Goal: Communication & Community: Participate in discussion

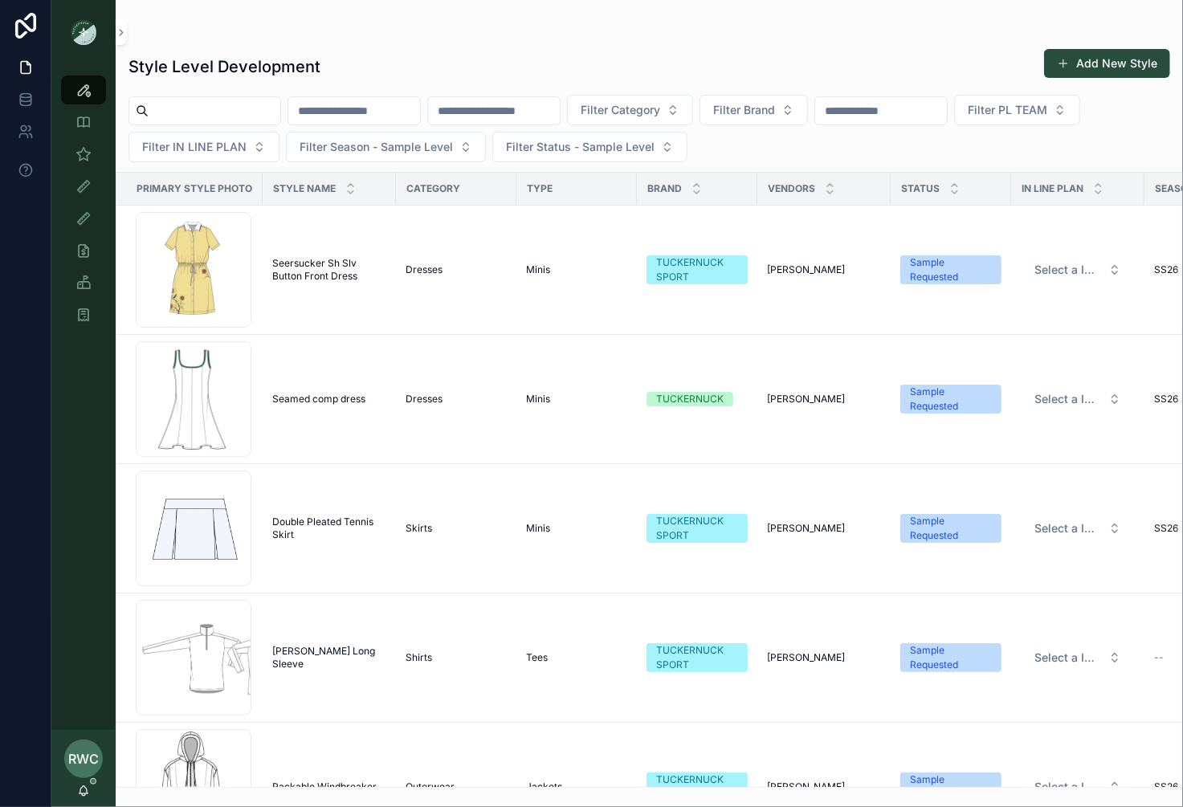
click at [540, 116] on input "scrollable content" at bounding box center [494, 111] width 132 height 22
type input "*******"
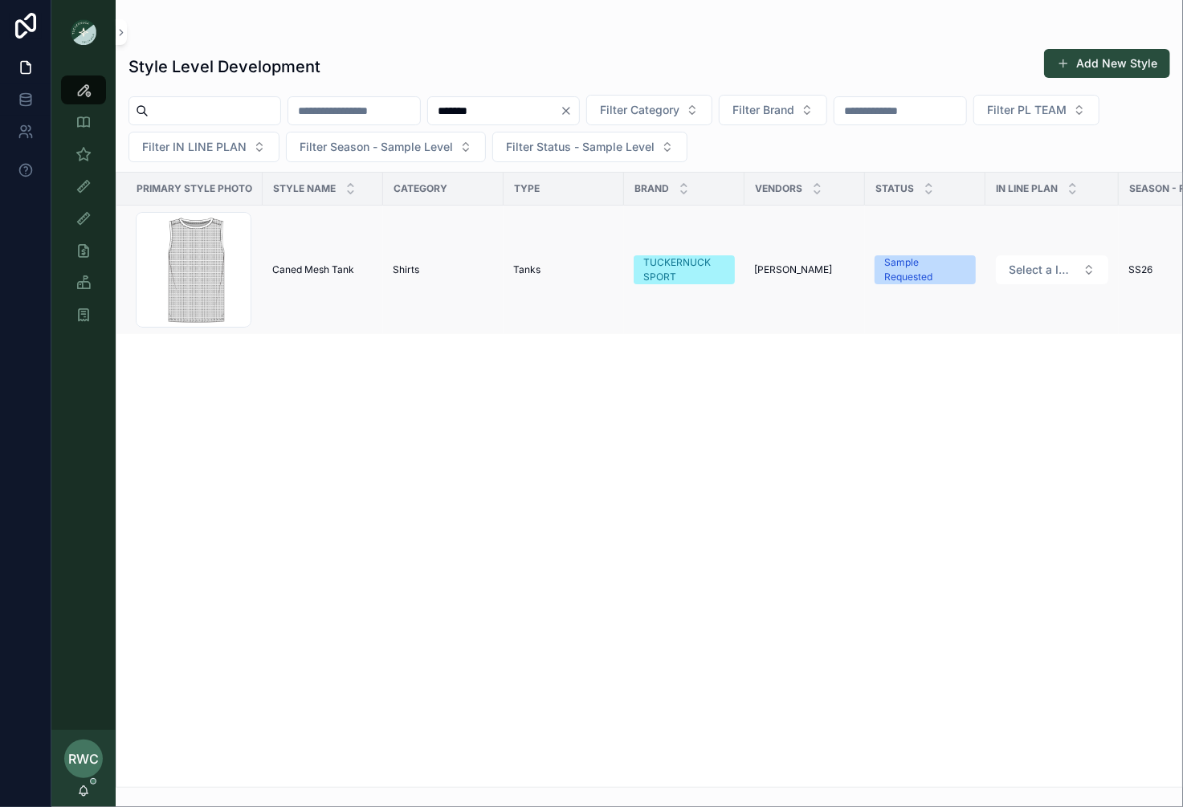
click at [429, 246] on td "Shirts" at bounding box center [443, 270] width 120 height 129
click at [415, 291] on td "Shirts" at bounding box center [443, 270] width 120 height 129
click at [339, 288] on td "Caned Mesh Tank Caned Mesh Tank" at bounding box center [323, 270] width 120 height 129
click at [300, 264] on span "Caned Mesh Tank" at bounding box center [313, 269] width 82 height 13
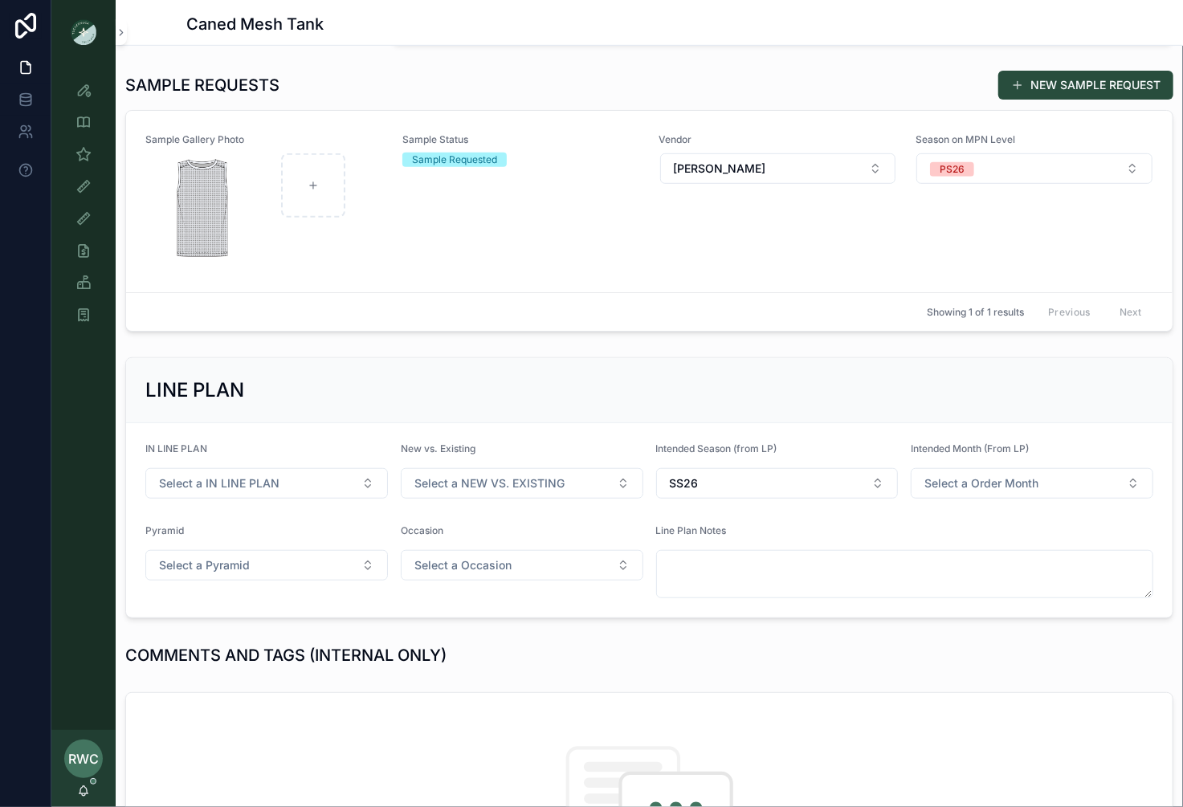
scroll to position [446, 0]
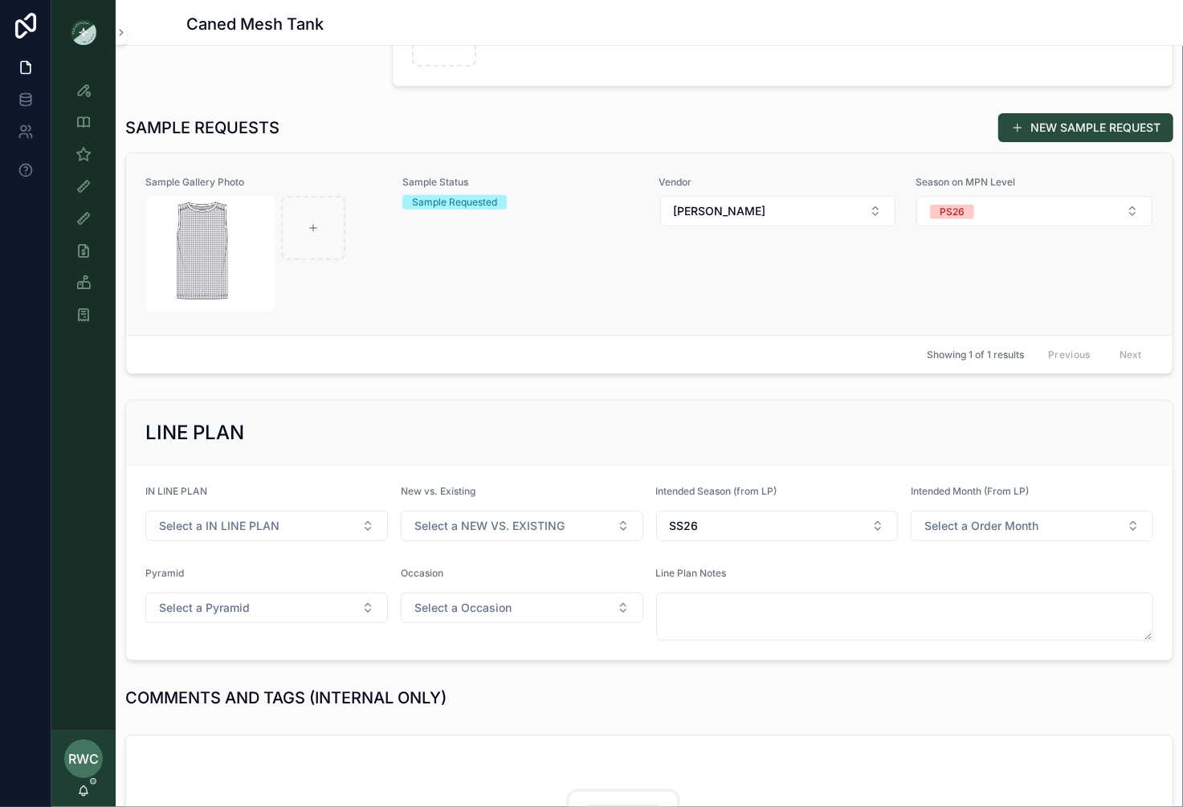
click at [641, 251] on div "Sample Gallery Photo Sample Status Sample Requested Vendor [PERSON_NAME] Season…" at bounding box center [649, 244] width 1008 height 136
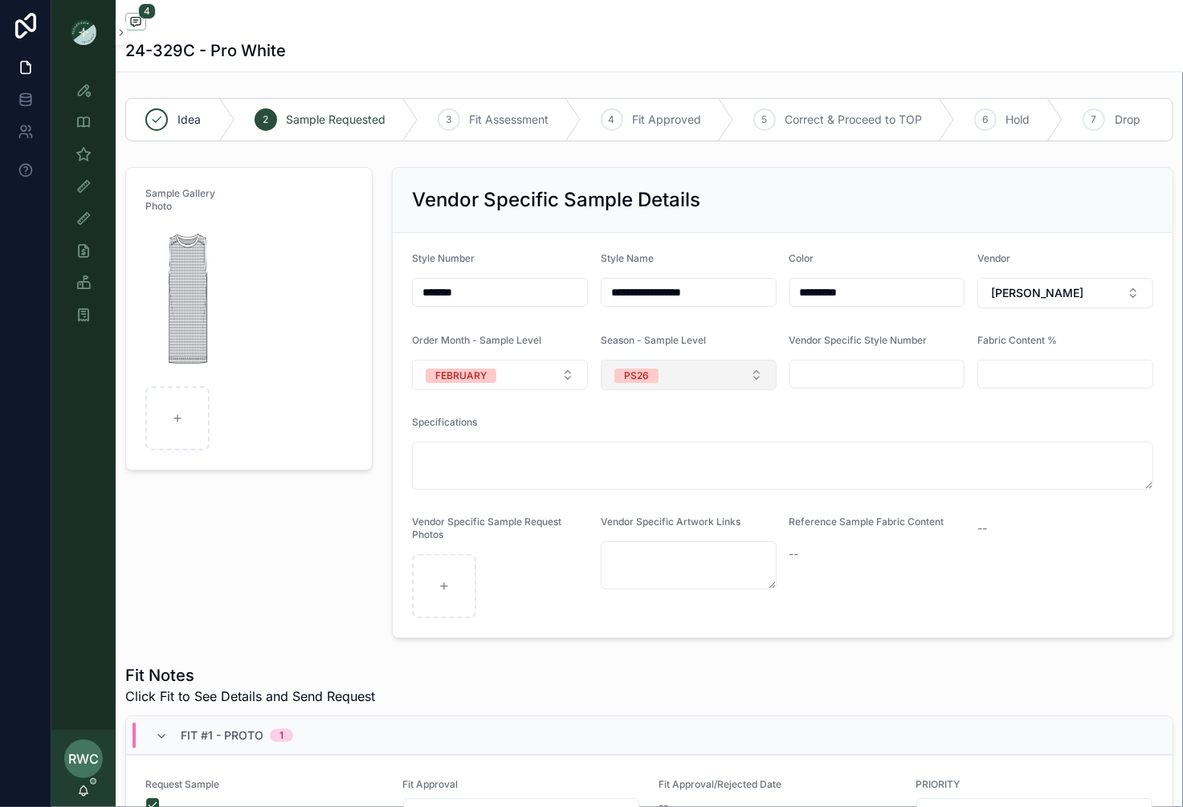
click at [709, 372] on button "PS26" at bounding box center [689, 375] width 176 height 31
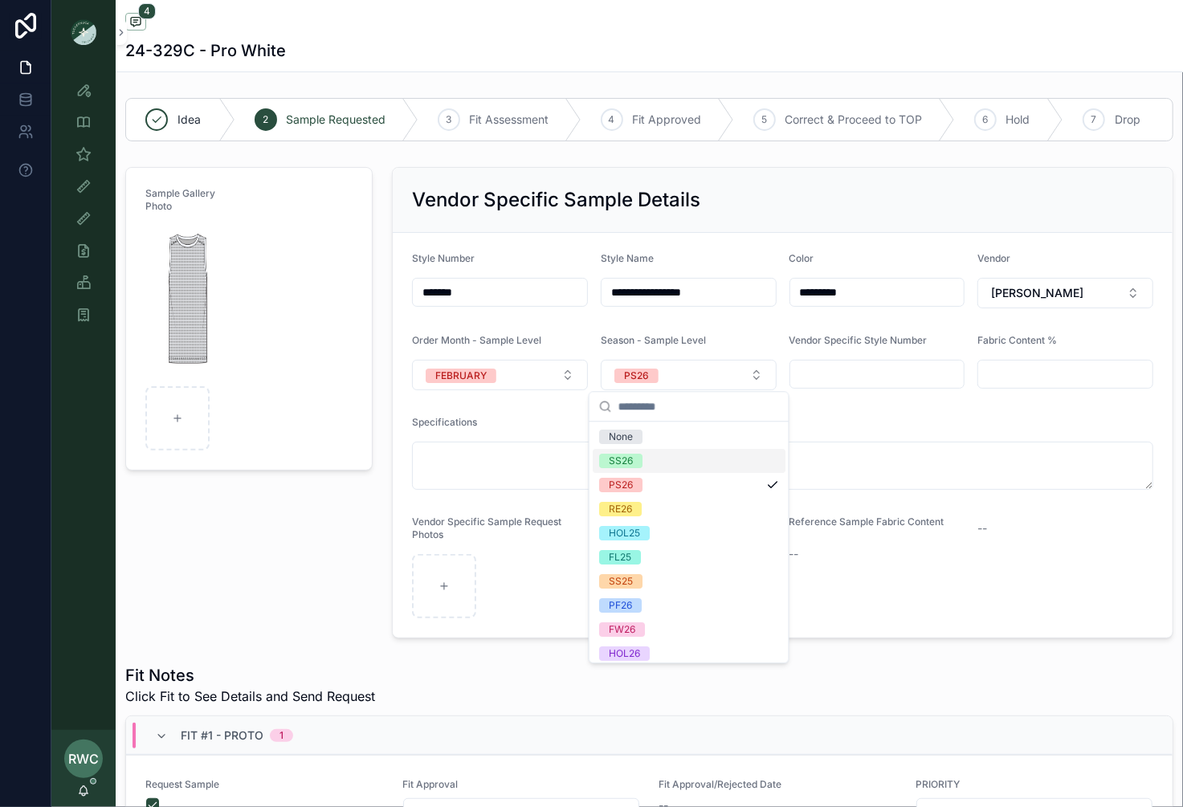
scroll to position [6, 0]
click at [682, 451] on div "SS26" at bounding box center [688, 454] width 193 height 24
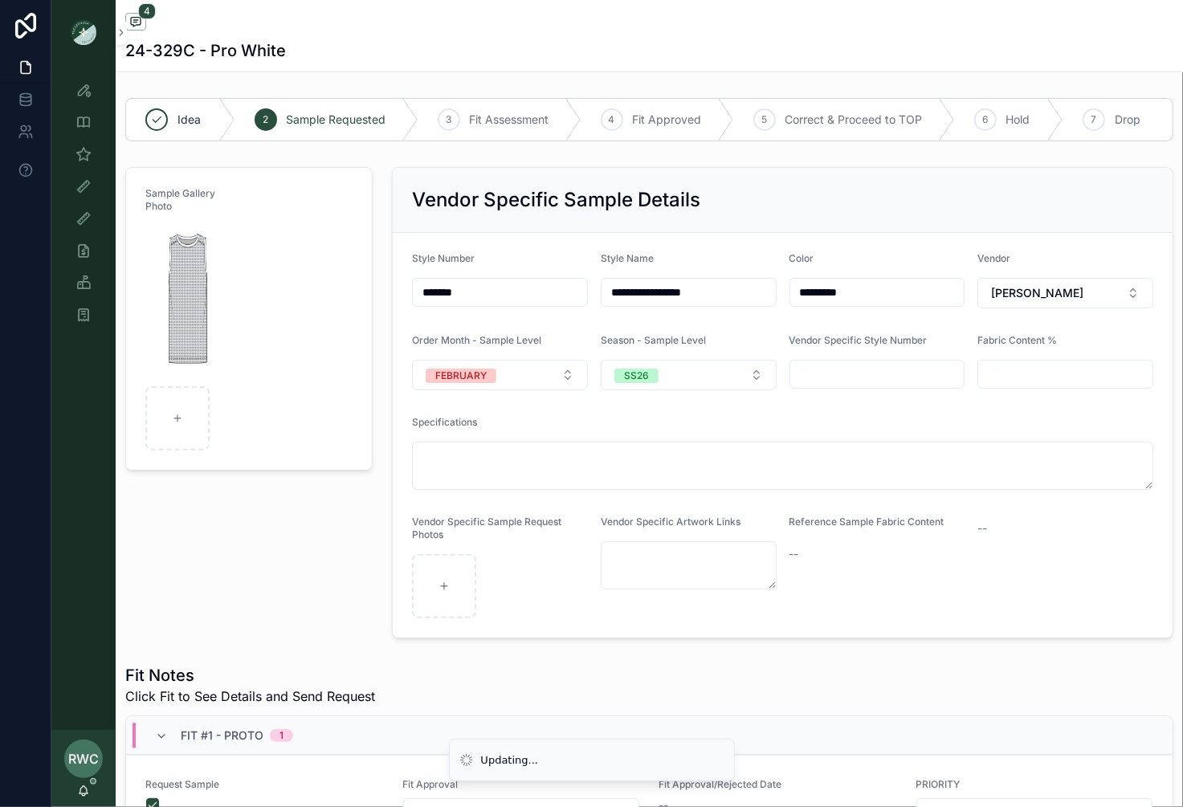
click at [233, 556] on div "Sample Gallery Photo" at bounding box center [249, 403] width 267 height 484
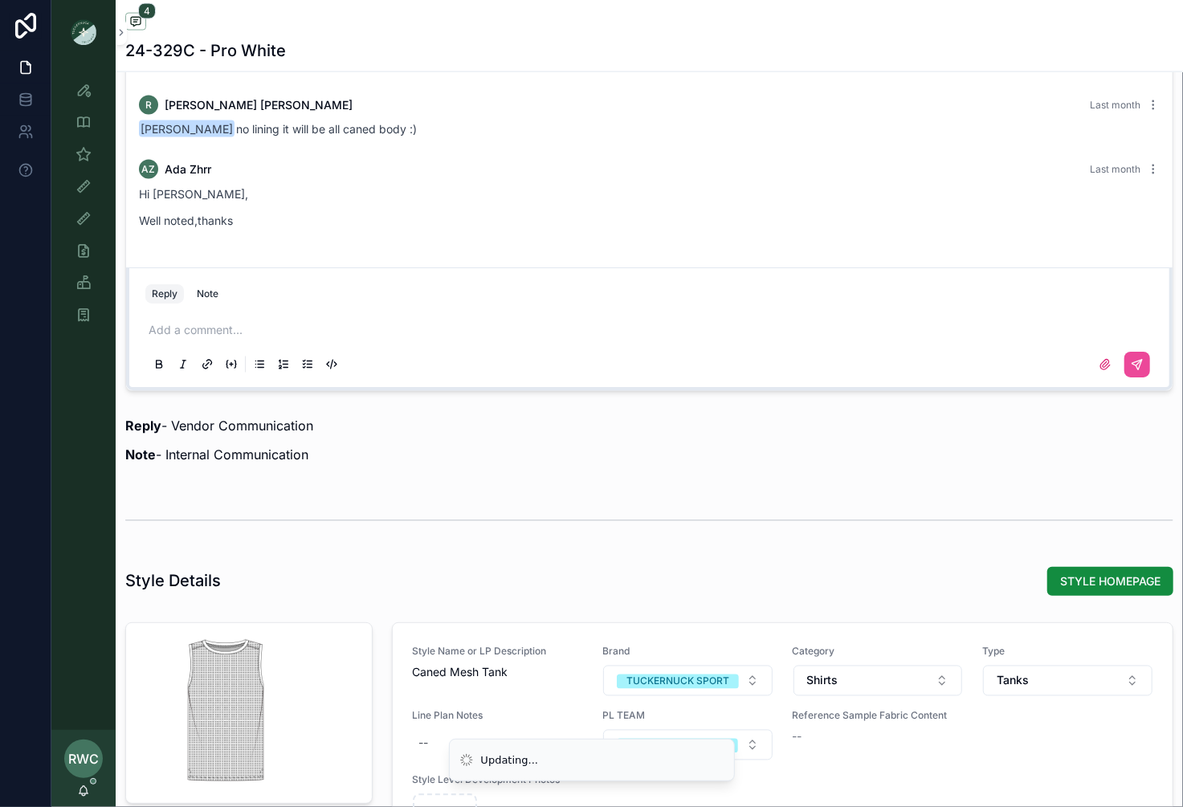
scroll to position [1460, 0]
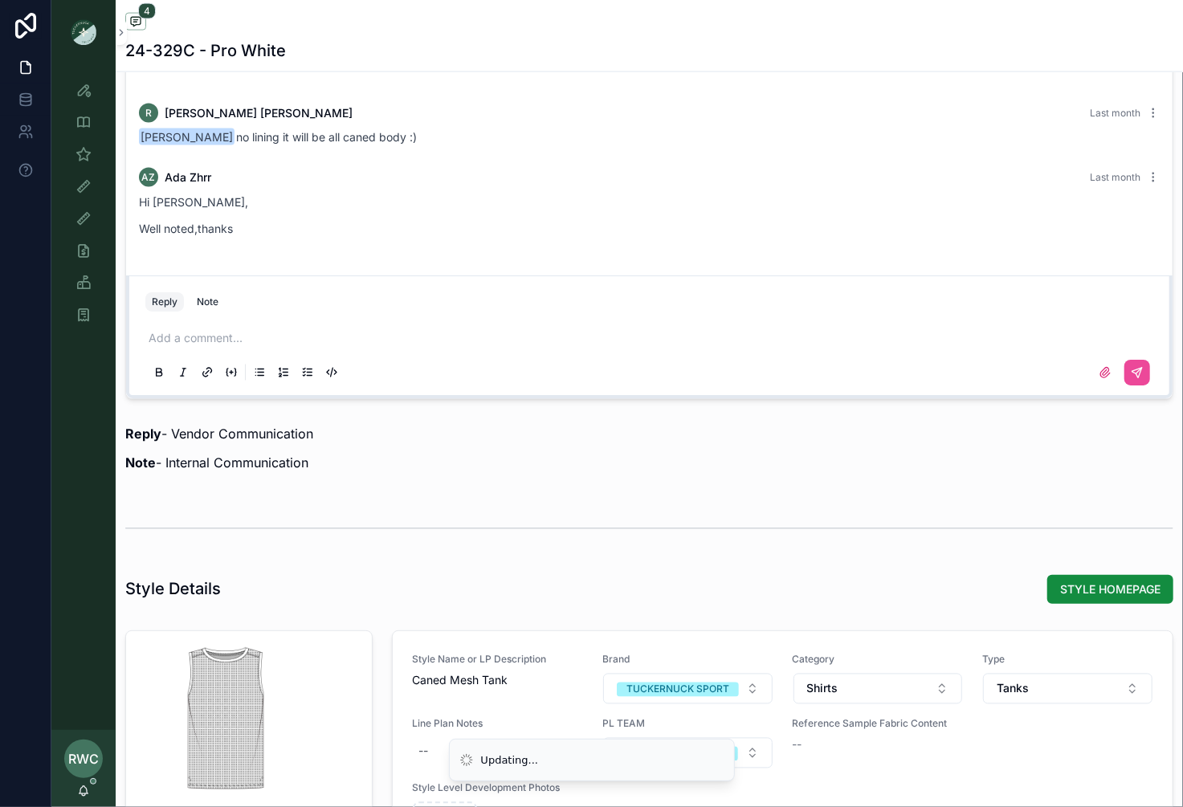
click at [340, 283] on div "Reply Note Add a comment..." at bounding box center [649, 336] width 1046 height 123
click at [209, 321] on div "Add a comment..." at bounding box center [649, 354] width 1008 height 67
click at [175, 332] on p "scrollable content" at bounding box center [653, 339] width 1008 height 16
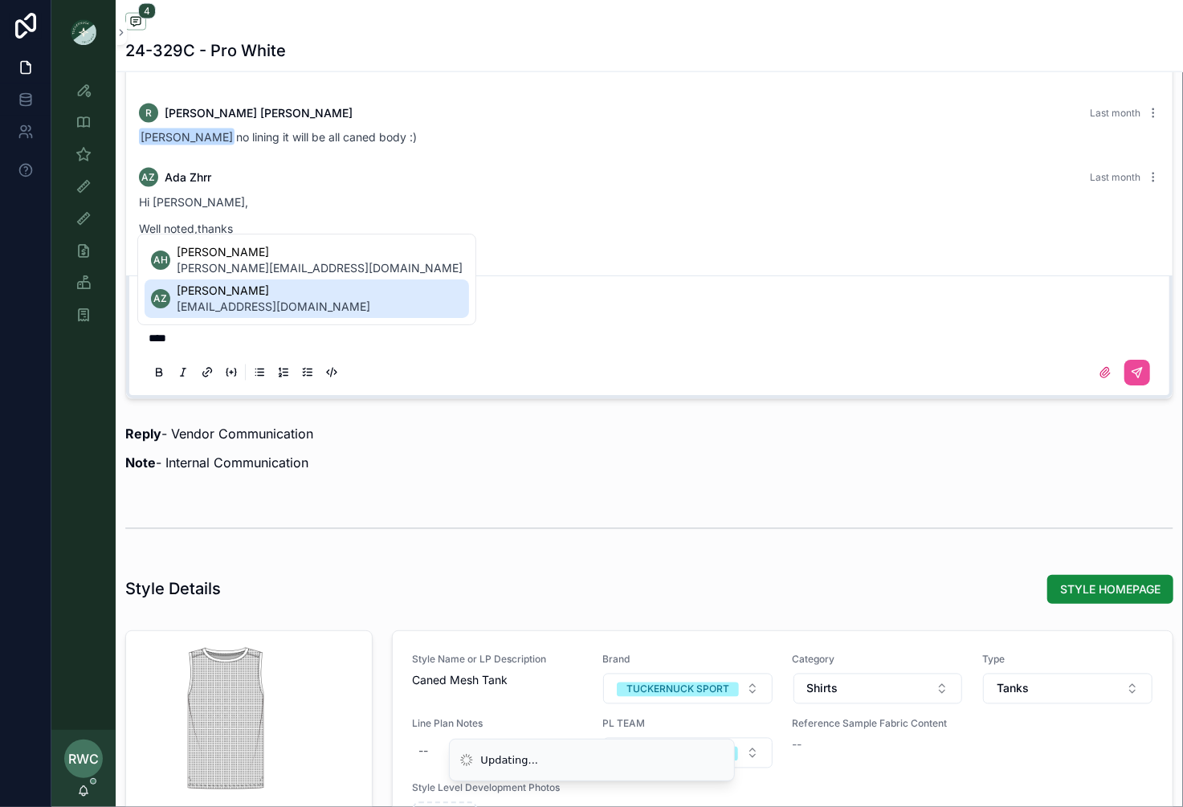
click at [233, 304] on span "[EMAIL_ADDRESS][DOMAIN_NAME]" at bounding box center [273, 307] width 193 height 16
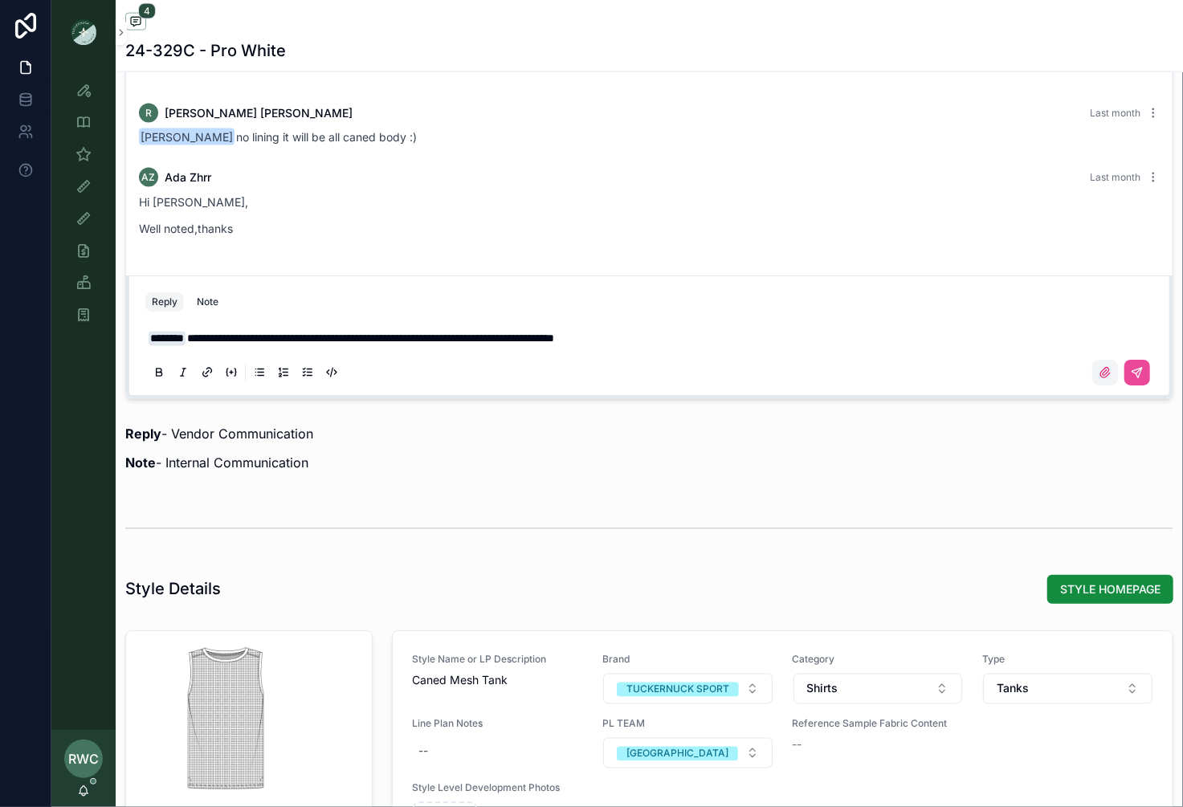
click at [1098, 366] on label "scrollable content" at bounding box center [1105, 373] width 26 height 26
click at [0, 0] on input "scrollable content" at bounding box center [0, 0] width 0 height 0
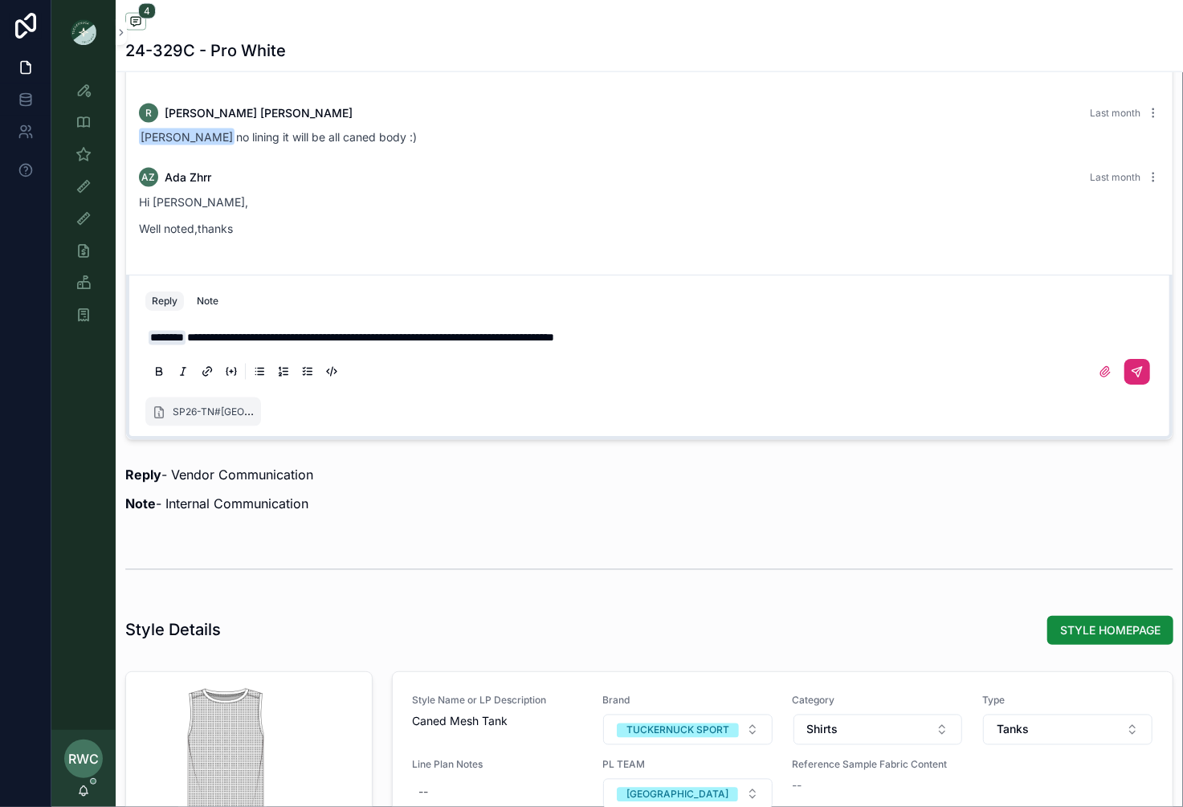
click at [1138, 370] on icon "scrollable content" at bounding box center [1137, 372] width 10 height 10
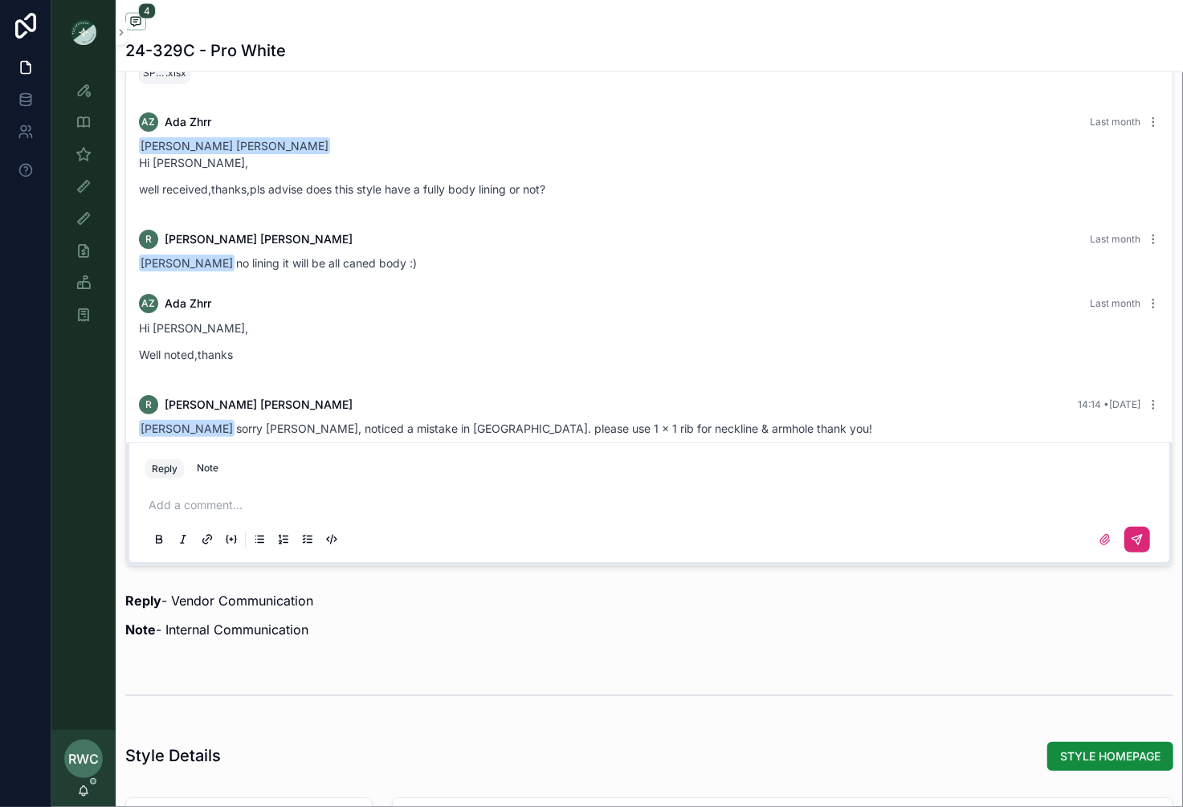
scroll to position [1214, 0]
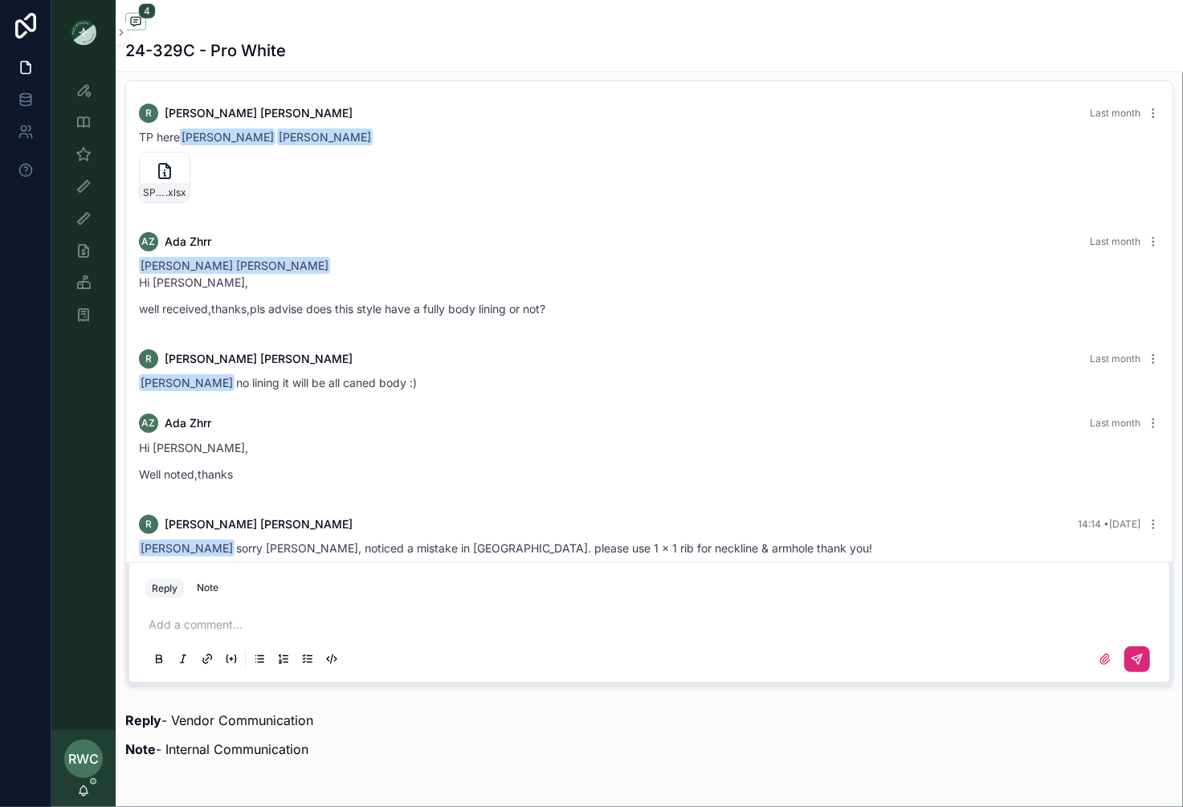
click at [1141, 659] on icon "scrollable content" at bounding box center [1136, 659] width 13 height 13
click at [1138, 653] on icon "scrollable content" at bounding box center [1136, 659] width 13 height 13
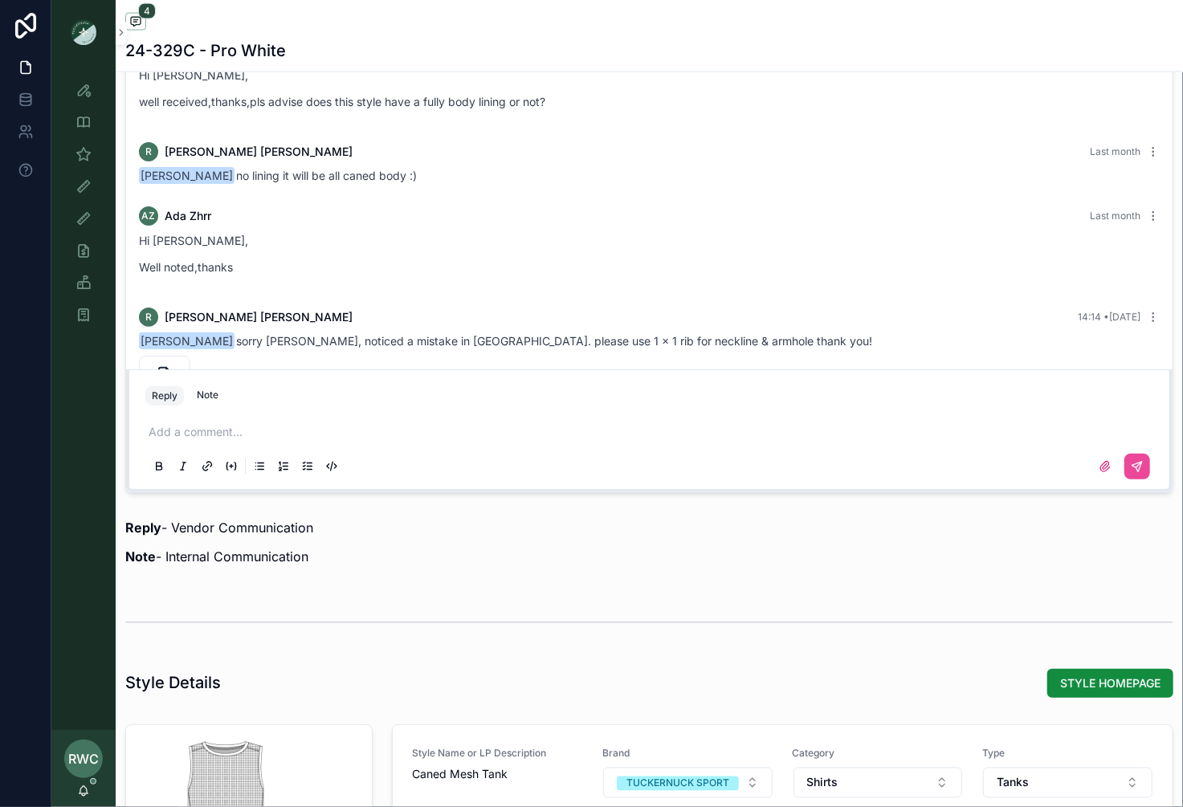
scroll to position [80, 0]
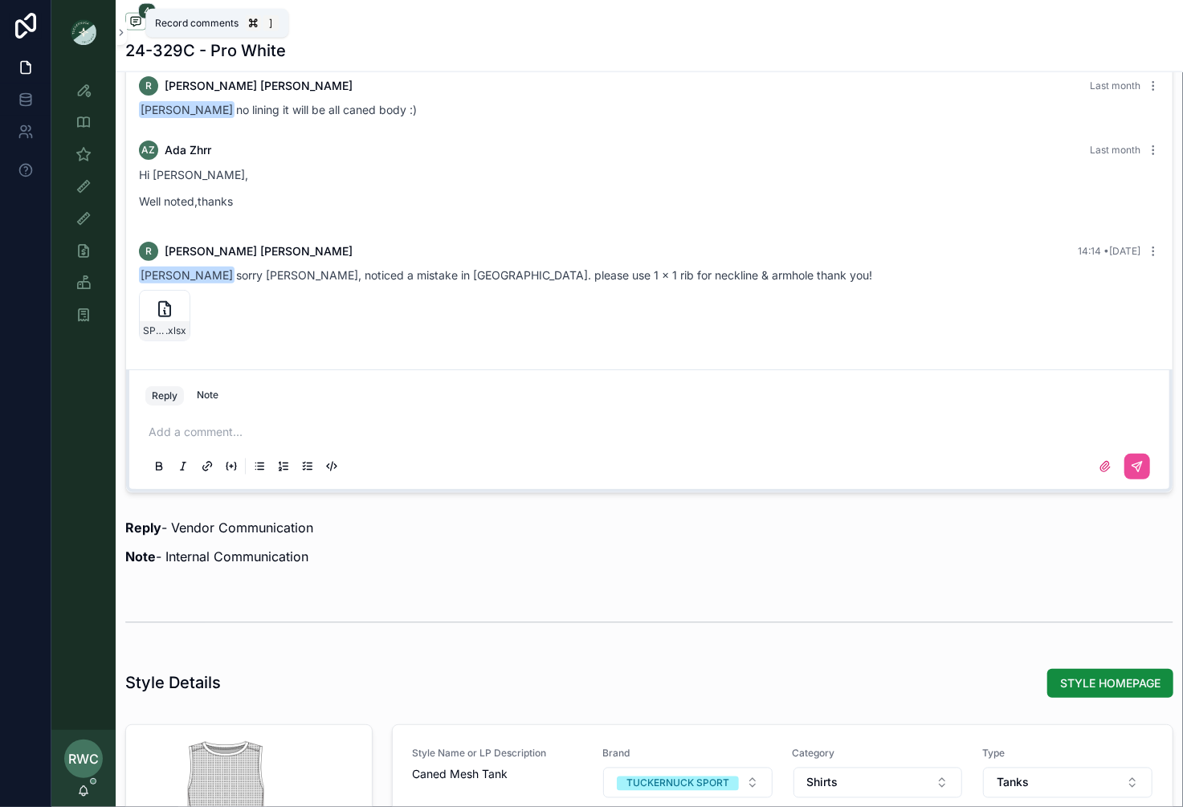
click at [137, 19] on icon "scrollable content" at bounding box center [135, 21] width 13 height 13
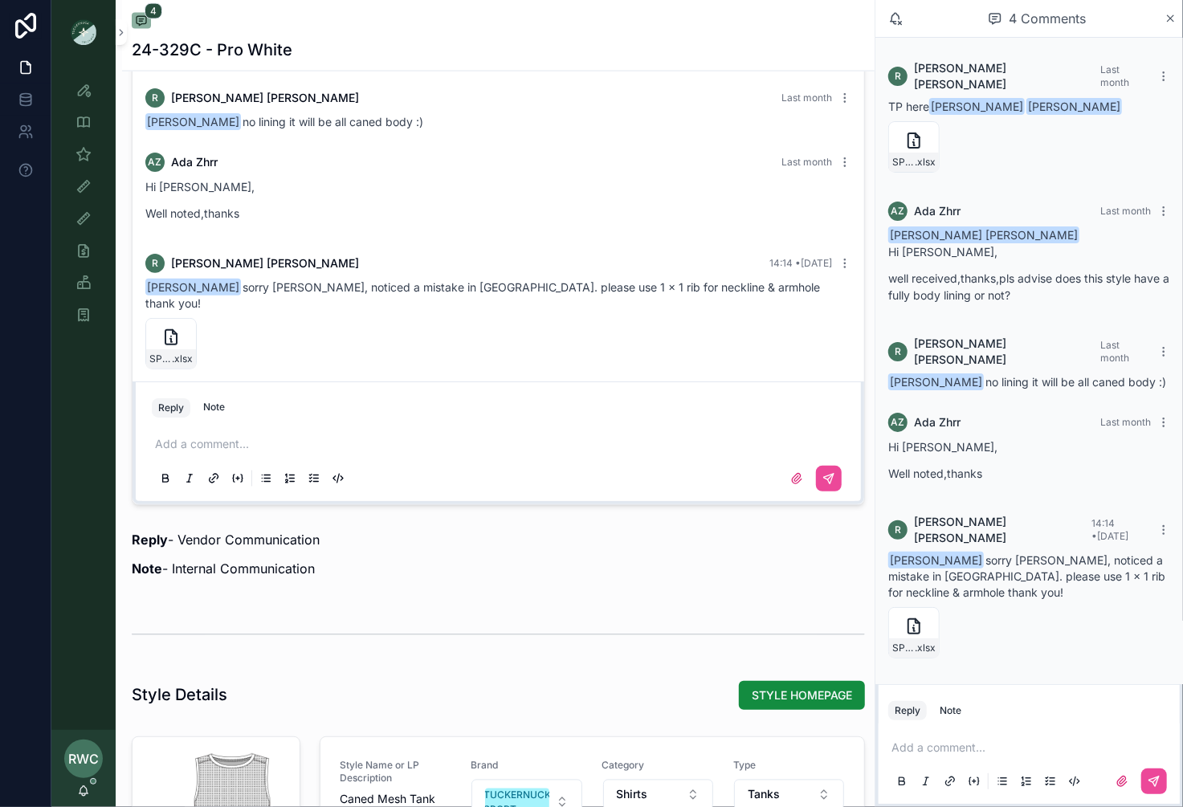
click at [1176, 21] on div "4 Comments" at bounding box center [1028, 19] width 307 height 38
click at [80, 37] on img "scrollable content" at bounding box center [84, 32] width 26 height 26
